Goal: Task Accomplishment & Management: Use online tool/utility

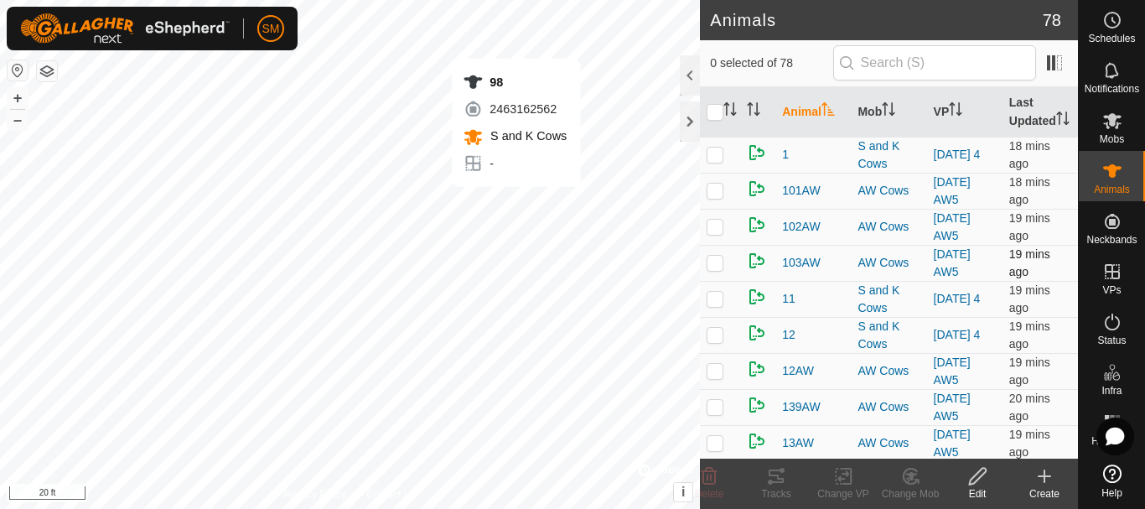
checkbox input "true"
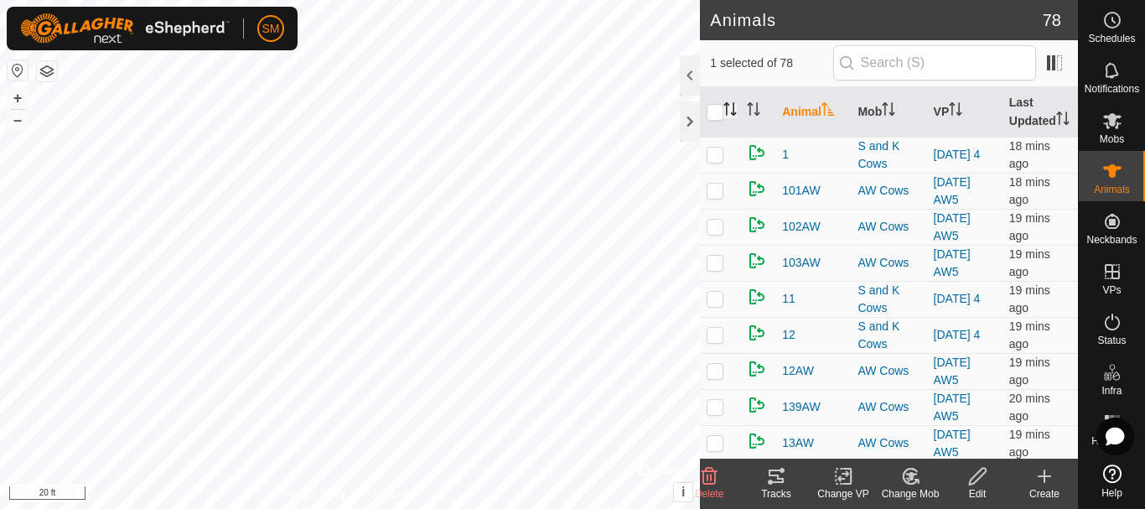
click at [729, 116] on icon "Activate to sort" at bounding box center [729, 108] width 13 height 13
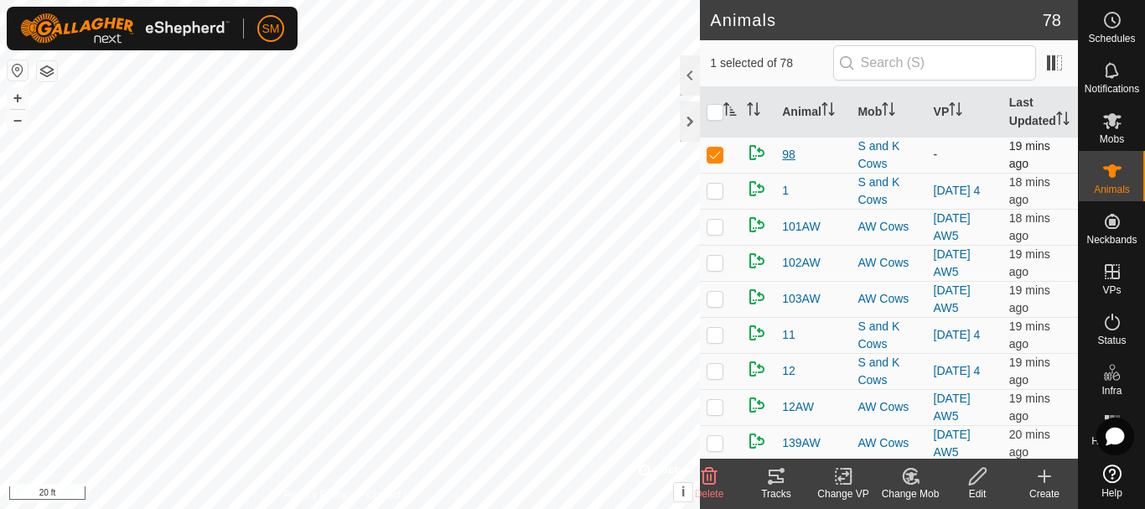
click at [787, 163] on span "98" at bounding box center [788, 155] width 13 height 18
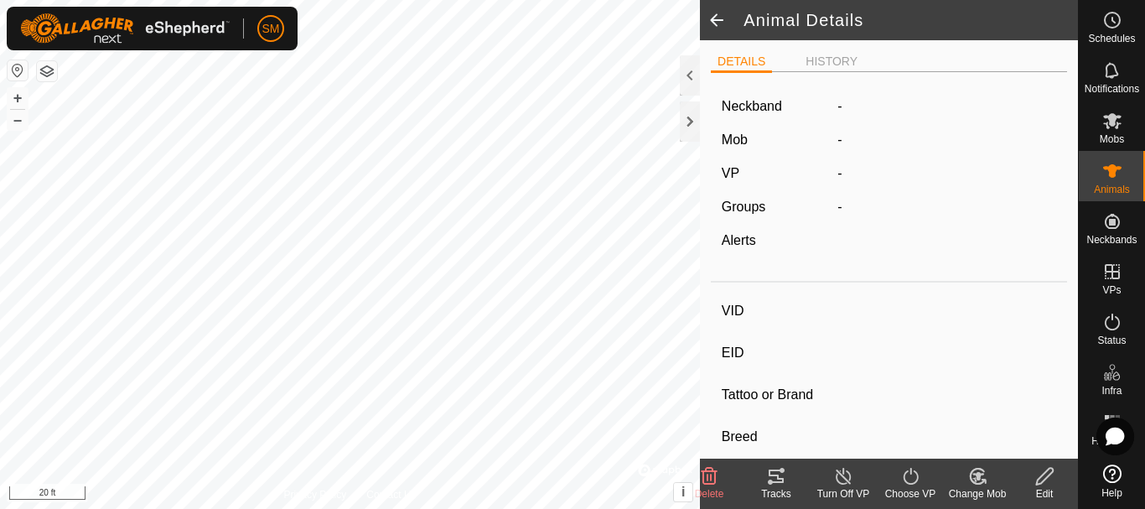
click at [913, 474] on icon at bounding box center [910, 476] width 21 height 20
type input "98"
type input "-"
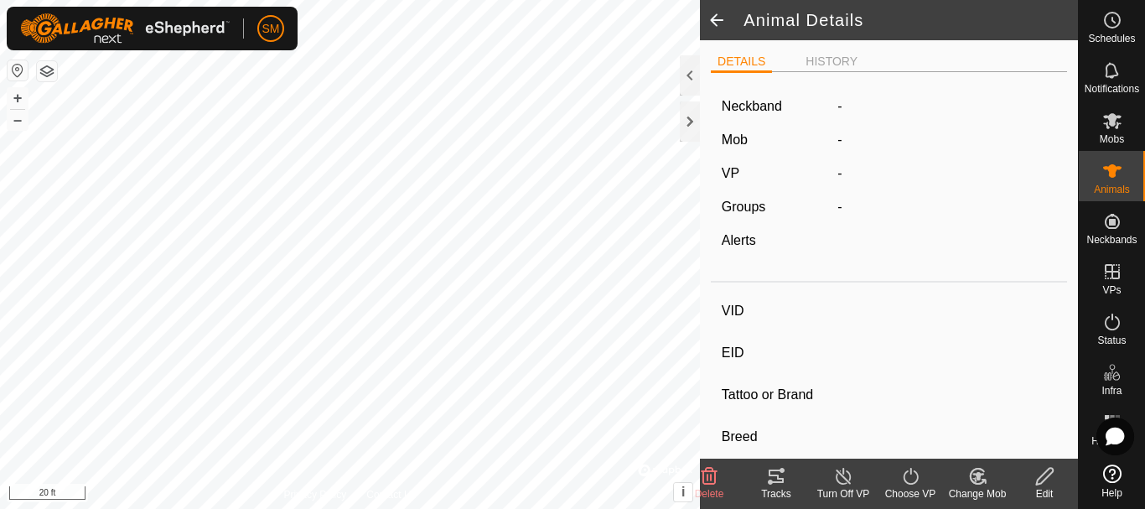
type input "-"
type input "Empty"
type input "-1 kg"
type input "-"
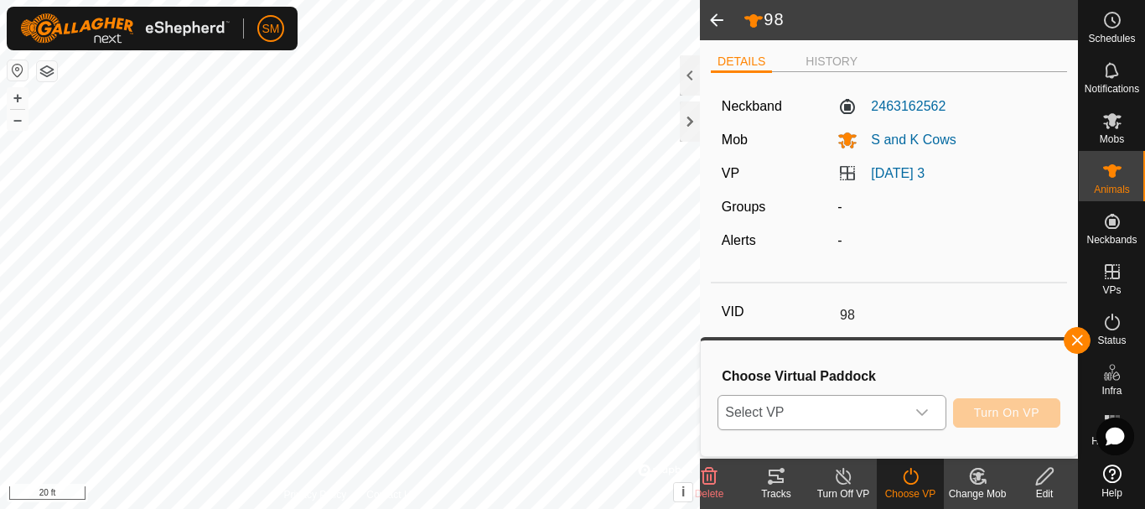
click at [927, 409] on icon "dropdown trigger" at bounding box center [921, 412] width 13 height 13
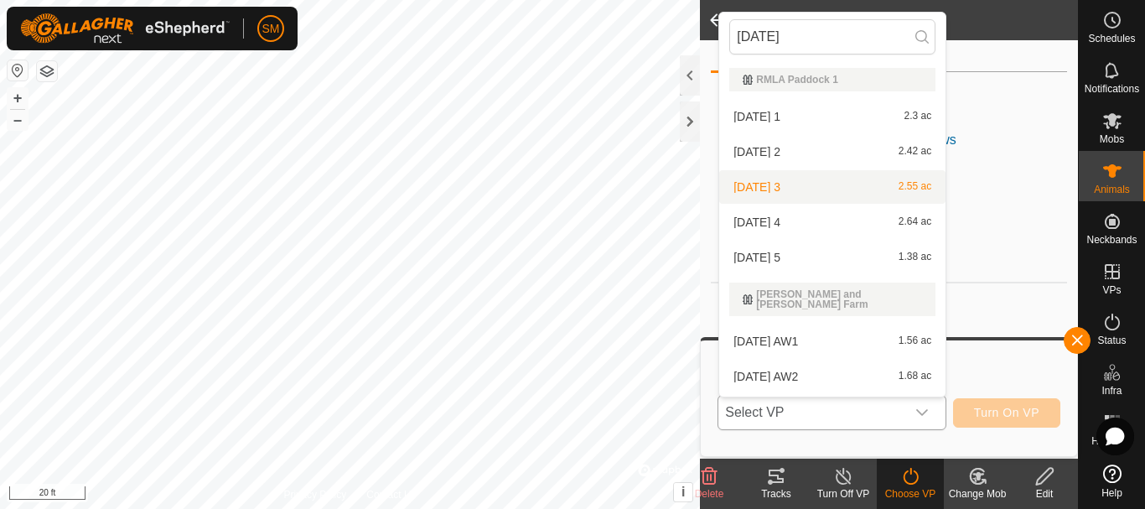
type input "[DATE]"
click at [779, 184] on li "[DATE] 3 2.55 ac" at bounding box center [832, 187] width 226 height 34
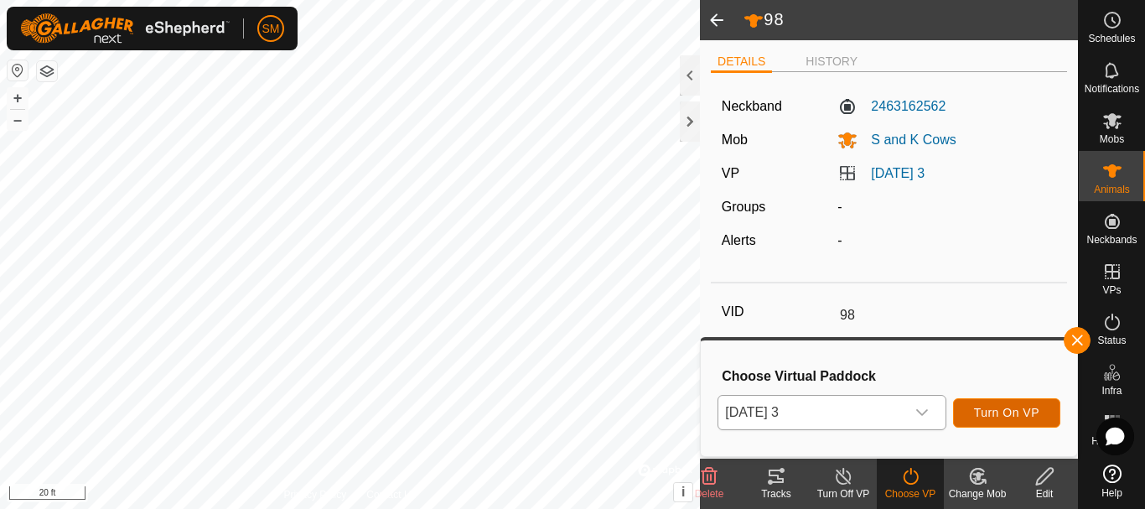
click at [1014, 414] on span "Turn On VP" at bounding box center [1006, 412] width 65 height 13
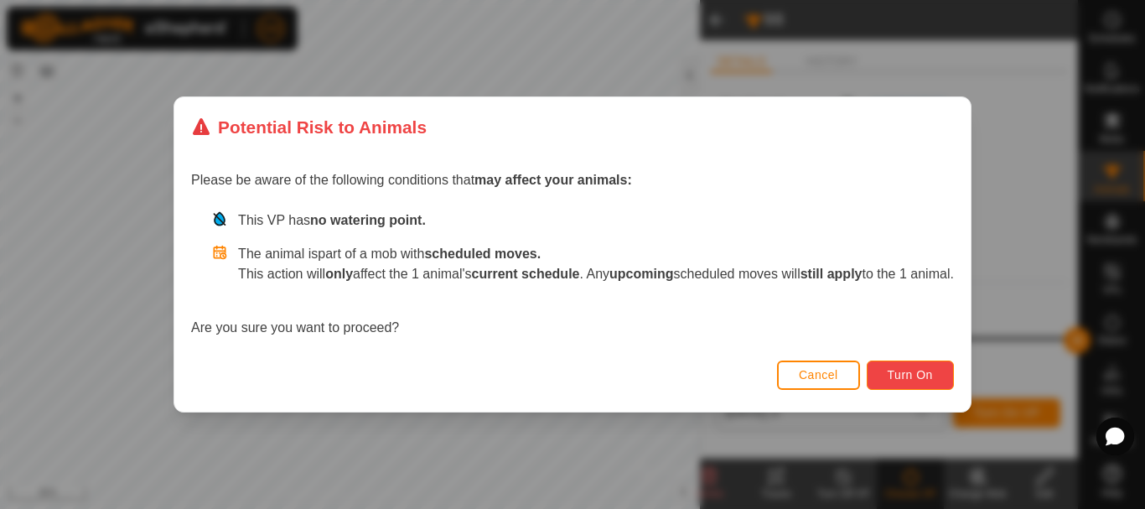
click at [934, 383] on button "Turn On" at bounding box center [909, 374] width 87 height 29
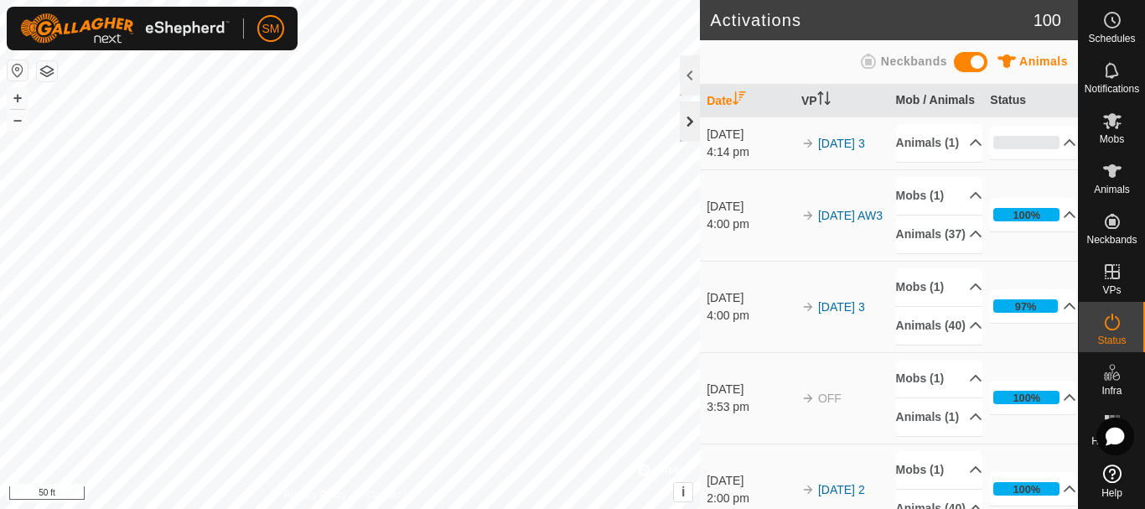
click at [690, 115] on div at bounding box center [690, 121] width 20 height 40
